Goal: Information Seeking & Learning: Find specific fact

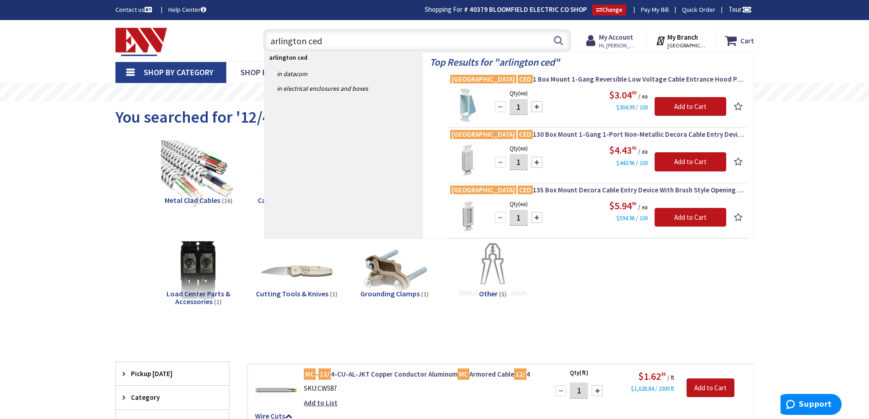
type input "arlington ce"
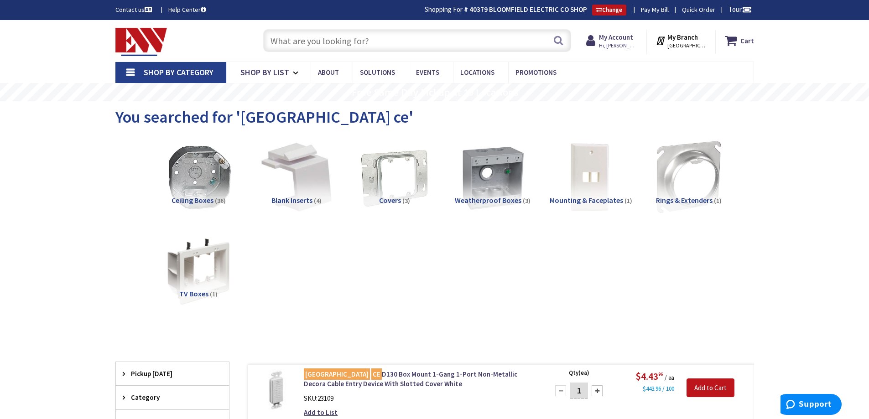
click at [397, 35] on input "text" at bounding box center [417, 40] width 308 height 23
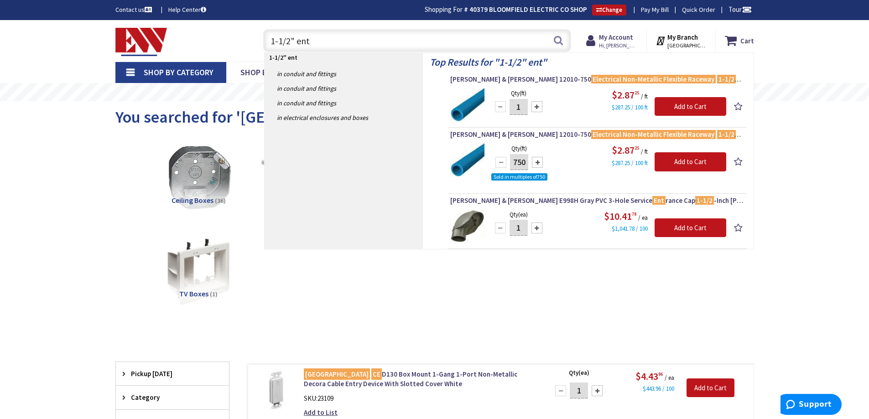
type input "1-1/2" ent"
